Goal: Communication & Community: Answer question/provide support

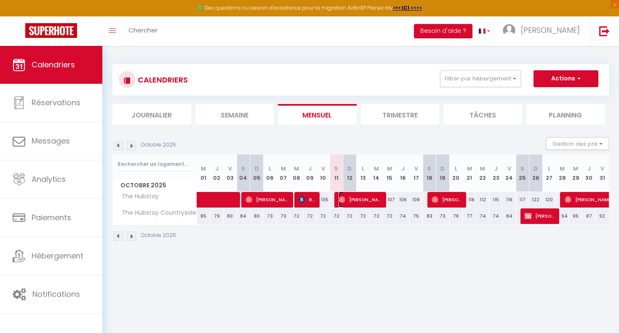
click at [372, 204] on span "[PERSON_NAME]" at bounding box center [361, 200] width 45 height 16
select select "OK"
select select "0"
select select "1"
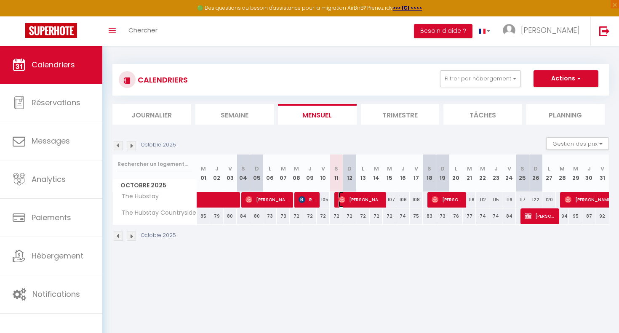
select select "1"
select select
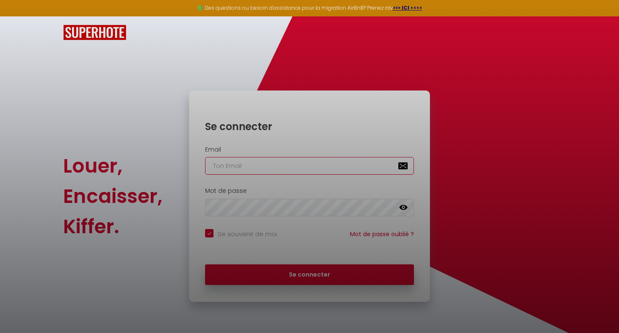
type input "[EMAIL_ADDRESS][DOMAIN_NAME]"
checkbox input "true"
click at [297, 271] on div at bounding box center [309, 166] width 619 height 333
click at [297, 273] on div at bounding box center [309, 166] width 619 height 333
click at [307, 277] on div at bounding box center [309, 166] width 619 height 333
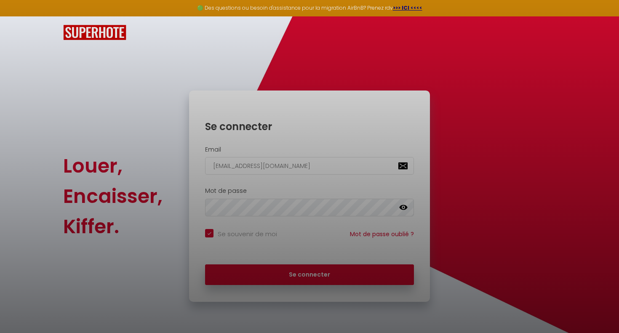
click at [307, 276] on div at bounding box center [309, 166] width 619 height 333
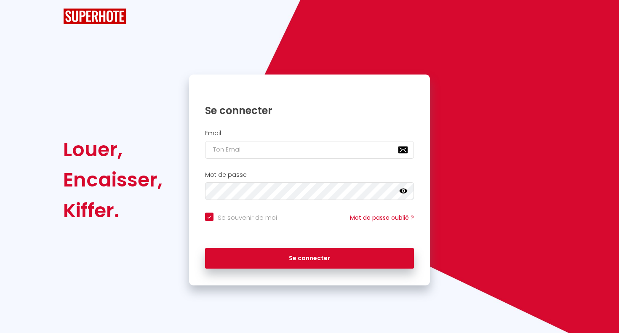
checkbox input "true"
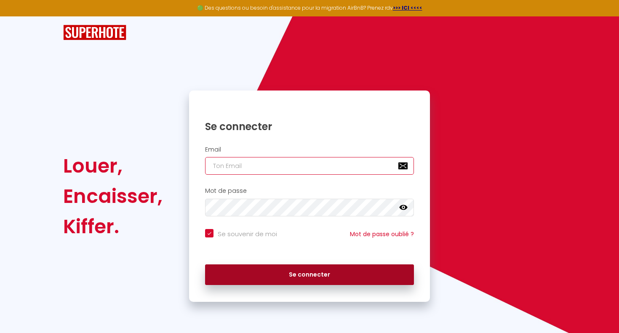
type input "[EMAIL_ADDRESS][DOMAIN_NAME]"
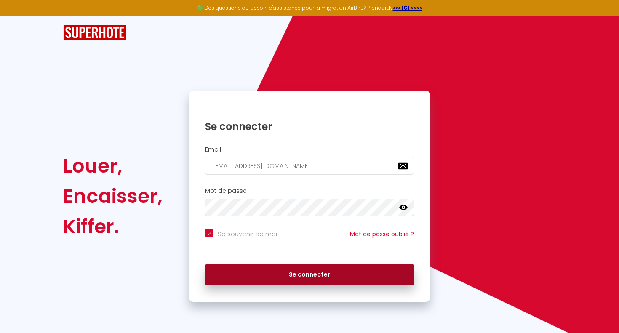
click at [338, 274] on button "Se connecter" at bounding box center [309, 275] width 209 height 21
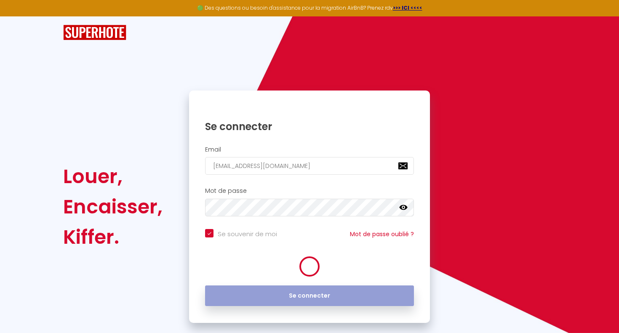
checkbox input "true"
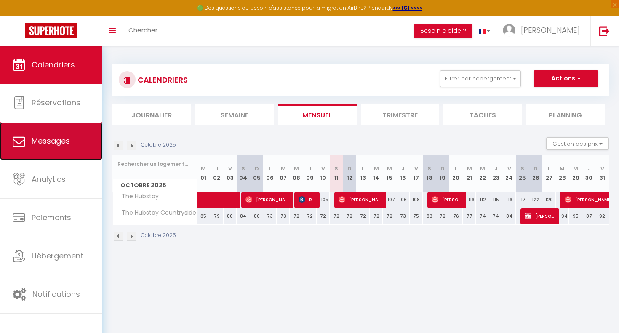
click at [72, 145] on link "Messages" at bounding box center [51, 141] width 102 height 38
select select "message"
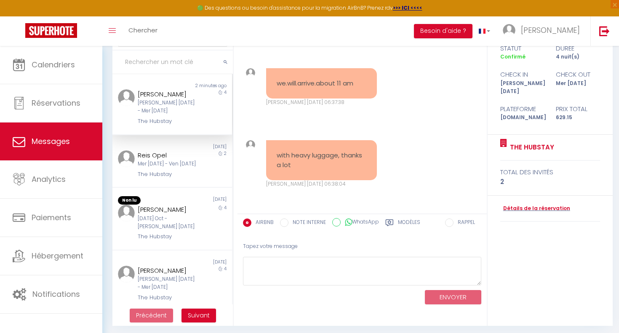
scroll to position [62, 0]
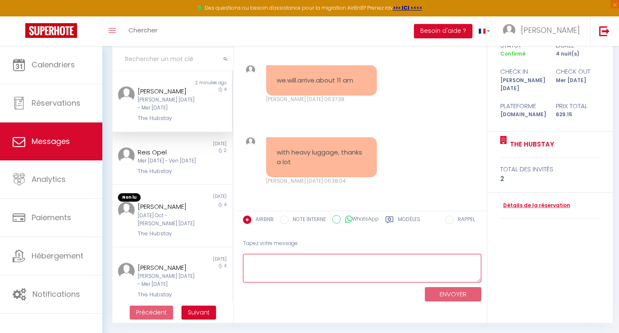
click at [287, 263] on textarea at bounding box center [362, 268] width 239 height 29
paste textarea "Bonjour [Prénom du voyageur], Merci pour votre message 😊 Malheureusement, une a…"
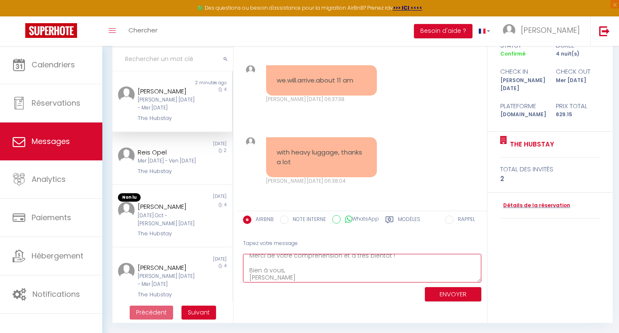
type textarea "Bonjour [Prénom du voyageur], Merci pour votre message 😊 Malheureusement, une a…"
click at [441, 292] on button "ENVOYER" at bounding box center [453, 294] width 56 height 15
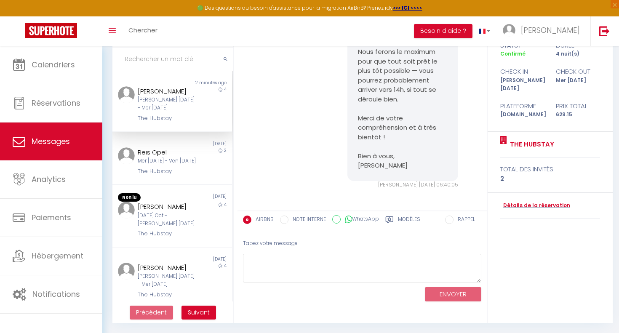
scroll to position [1688, 0]
